Goal: Task Accomplishment & Management: Complete application form

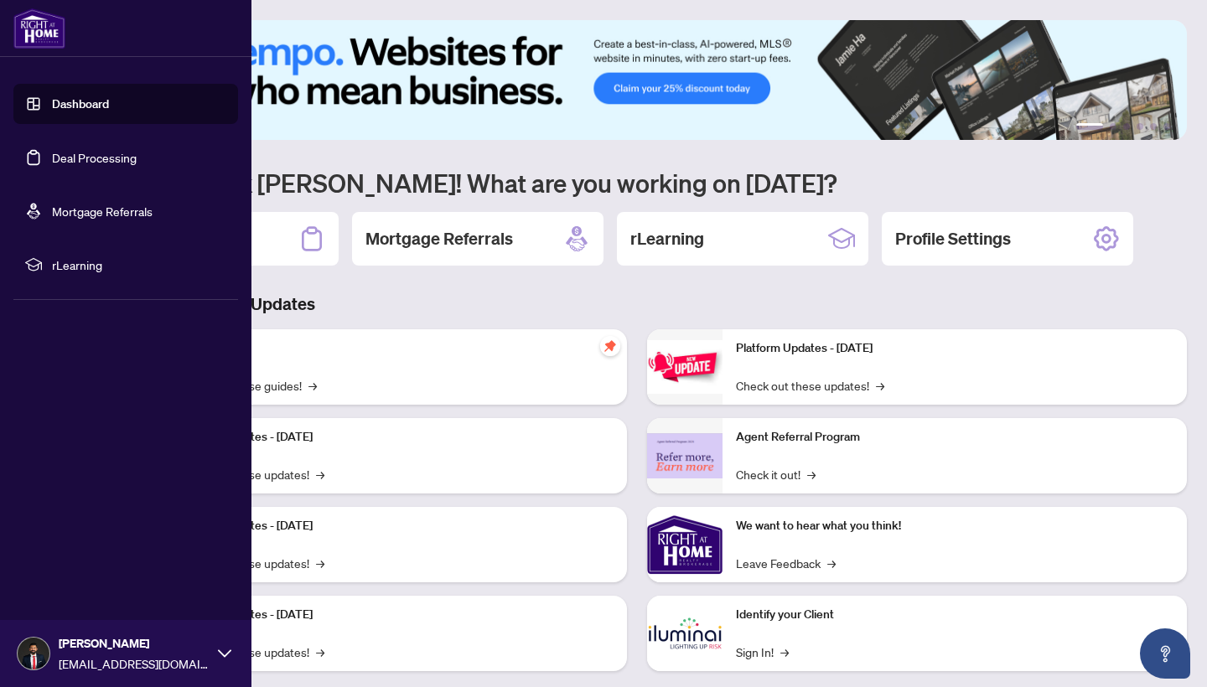
click at [97, 96] on link "Dashboard" at bounding box center [80, 103] width 57 height 15
click at [97, 101] on link "Dashboard" at bounding box center [80, 103] width 57 height 15
click at [103, 156] on link "Deal Processing" at bounding box center [94, 157] width 85 height 15
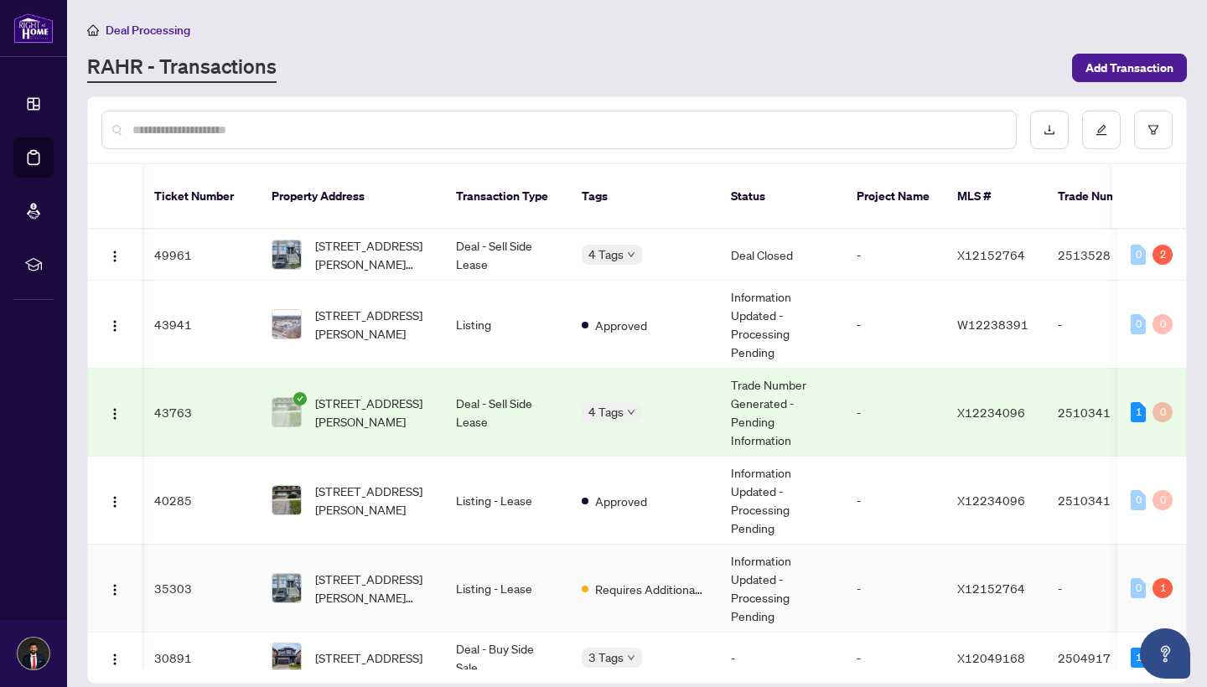
scroll to position [0, 1]
click at [1118, 64] on span "Add Transaction" at bounding box center [1129, 67] width 88 height 27
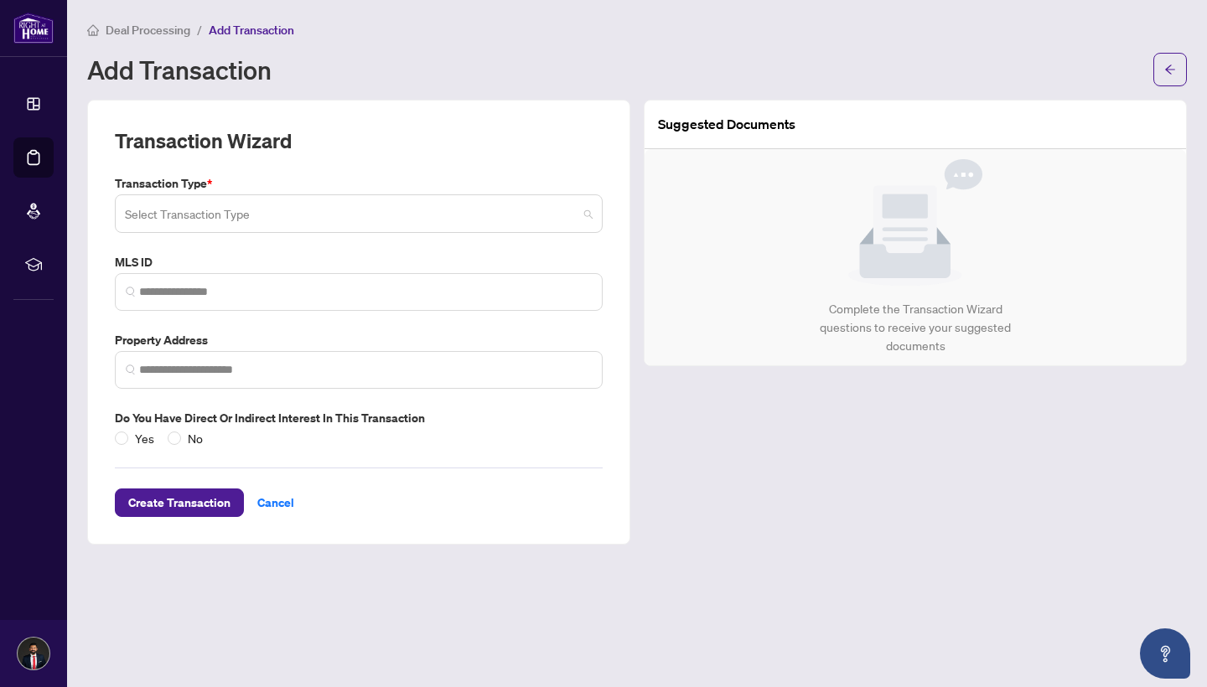
click at [594, 219] on div "Select Transaction Type" at bounding box center [359, 213] width 488 height 39
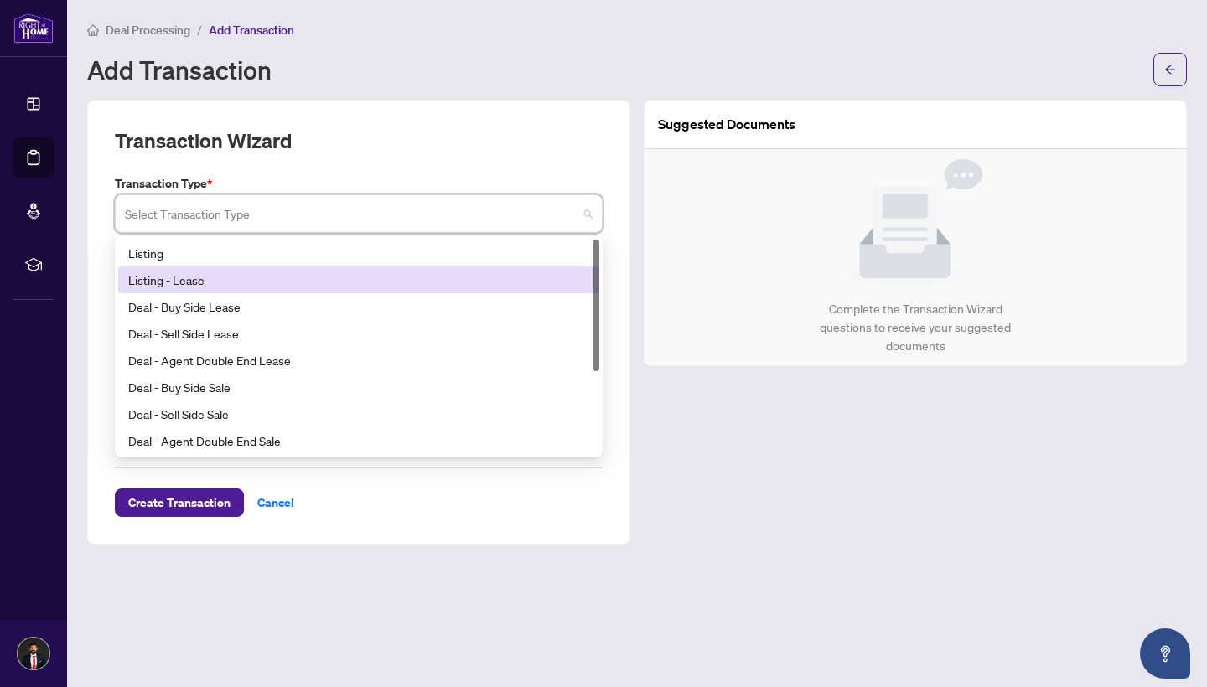
click at [322, 285] on div "Listing - Lease" at bounding box center [358, 280] width 461 height 18
